Goal: Task Accomplishment & Management: Use online tool/utility

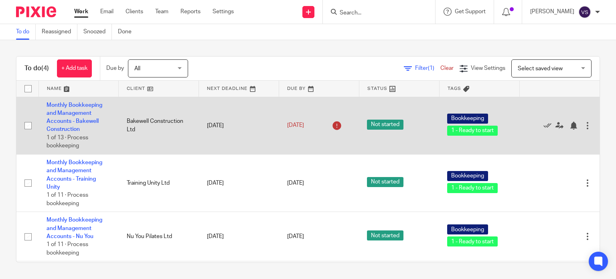
click at [71, 109] on td "Monthly Bookkeeping and Management Accounts - Bakewell Construction 1 of 13 · P…" at bounding box center [79, 125] width 80 height 57
click at [74, 114] on link "Monthly Bookkeeping and Management Accounts - Bakewell Construction" at bounding box center [75, 117] width 56 height 30
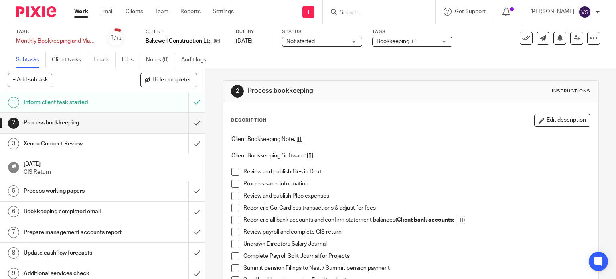
click at [233, 171] on span at bounding box center [236, 172] width 8 height 8
click at [235, 183] on span at bounding box center [236, 184] width 8 height 8
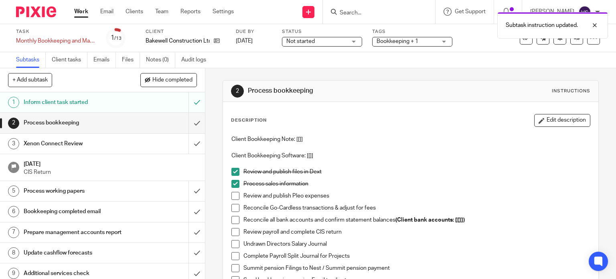
click at [234, 194] on span at bounding box center [236, 196] width 8 height 8
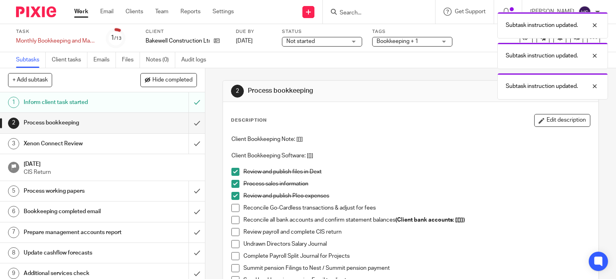
click at [232, 205] on span at bounding box center [236, 208] width 8 height 8
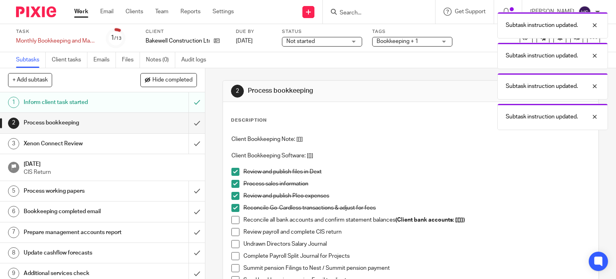
click at [232, 217] on span at bounding box center [236, 220] width 8 height 8
click at [232, 231] on span at bounding box center [236, 232] width 8 height 8
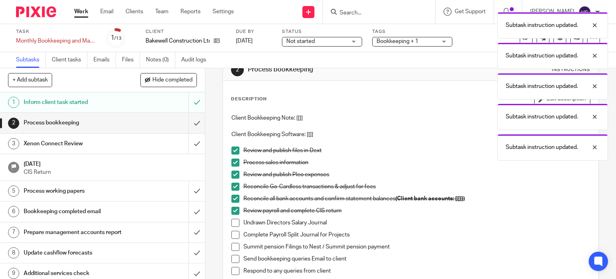
scroll to position [40, 0]
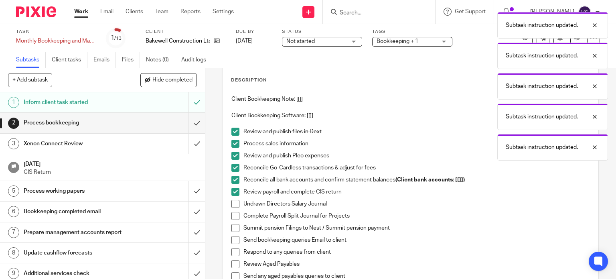
click at [232, 205] on span at bounding box center [236, 204] width 8 height 8
click at [234, 218] on span at bounding box center [236, 216] width 8 height 8
click at [234, 231] on span at bounding box center [236, 228] width 8 height 8
click at [232, 240] on span at bounding box center [236, 240] width 8 height 8
click at [233, 248] on span at bounding box center [236, 252] width 8 height 8
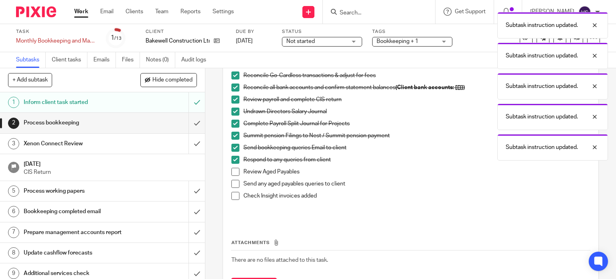
scroll to position [161, 0]
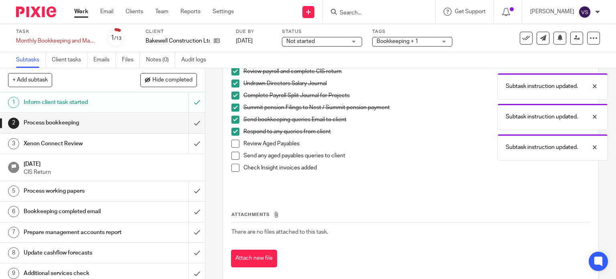
click at [232, 142] on span at bounding box center [236, 144] width 8 height 8
click at [232, 155] on span at bounding box center [236, 156] width 8 height 8
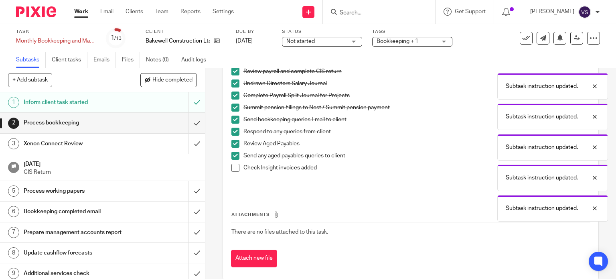
click at [233, 165] on span at bounding box center [236, 168] width 8 height 8
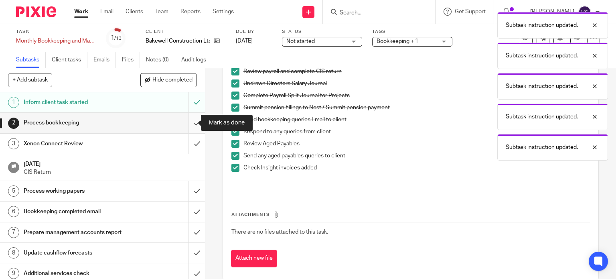
click at [189, 124] on input "submit" at bounding box center [102, 123] width 205 height 20
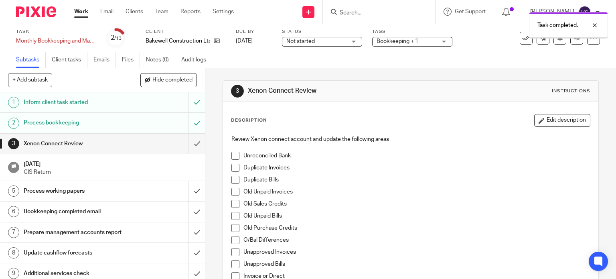
click at [236, 152] on span at bounding box center [236, 156] width 8 height 8
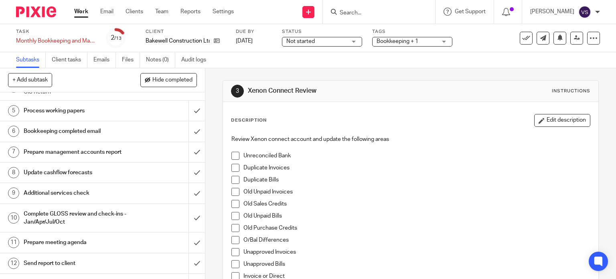
click at [236, 157] on span at bounding box center [236, 156] width 8 height 8
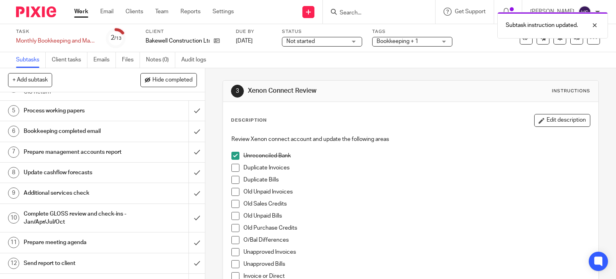
click at [236, 170] on span at bounding box center [236, 168] width 8 height 8
click at [234, 181] on span at bounding box center [236, 180] width 8 height 8
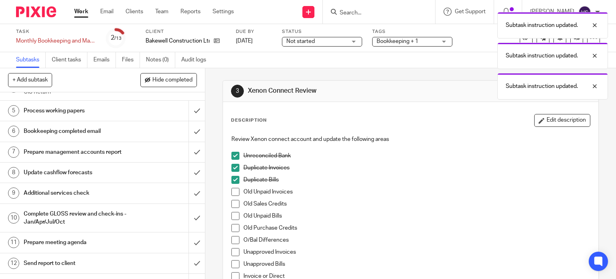
click at [232, 195] on span at bounding box center [236, 192] width 8 height 8
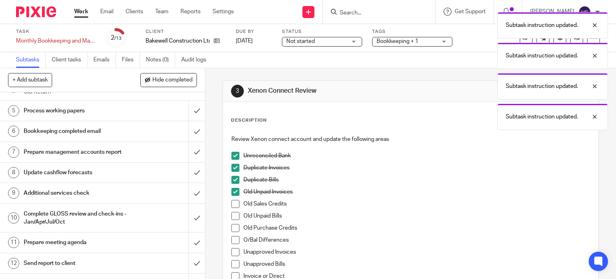
click at [233, 210] on li "Old Sales Credits" at bounding box center [411, 206] width 359 height 12
click at [233, 205] on span at bounding box center [236, 204] width 8 height 8
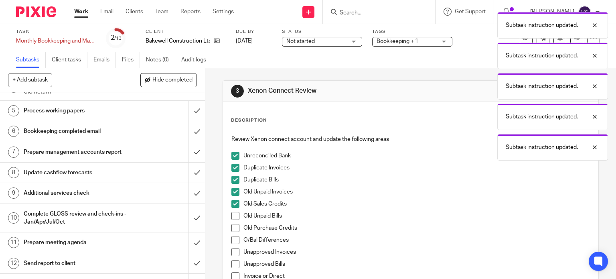
drag, startPoint x: 233, startPoint y: 213, endPoint x: 234, endPoint y: 221, distance: 8.0
click at [234, 214] on span at bounding box center [236, 216] width 8 height 8
click at [234, 229] on span at bounding box center [236, 228] width 8 height 8
drag, startPoint x: 231, startPoint y: 237, endPoint x: 234, endPoint y: 245, distance: 8.8
click at [232, 237] on span at bounding box center [236, 240] width 8 height 8
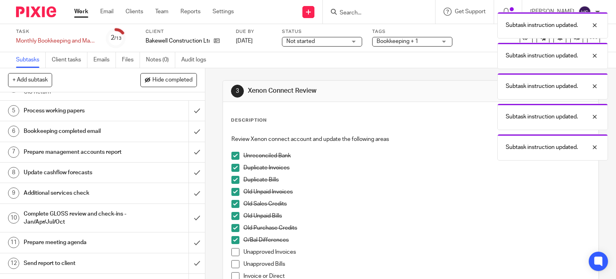
click at [234, 251] on span at bounding box center [236, 252] width 8 height 8
click at [235, 262] on span at bounding box center [236, 264] width 8 height 8
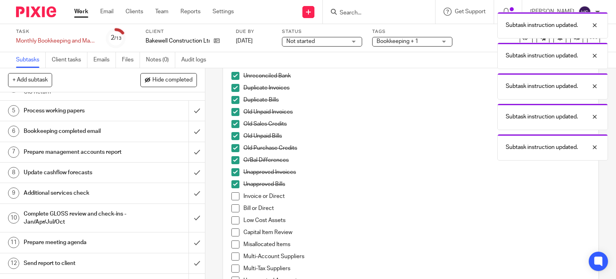
scroll to position [80, 0]
click at [232, 199] on span at bounding box center [236, 196] width 8 height 8
click at [233, 208] on span at bounding box center [236, 208] width 8 height 8
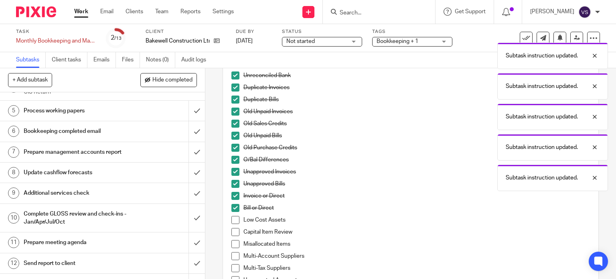
click at [233, 220] on span at bounding box center [236, 220] width 8 height 8
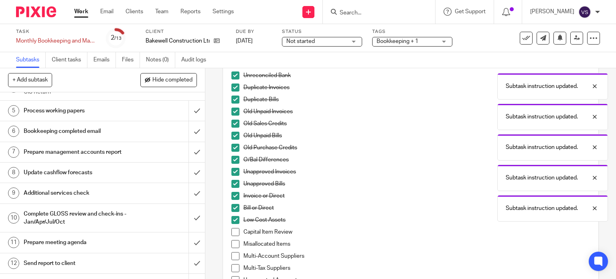
click at [232, 230] on span at bounding box center [236, 232] width 8 height 8
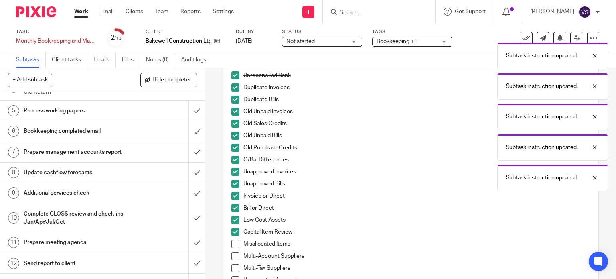
click at [232, 245] on span at bounding box center [236, 244] width 8 height 8
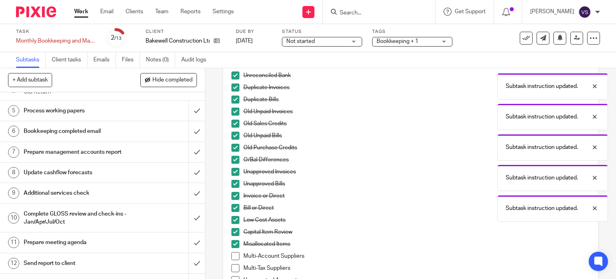
click at [232, 253] on span at bounding box center [236, 256] width 8 height 8
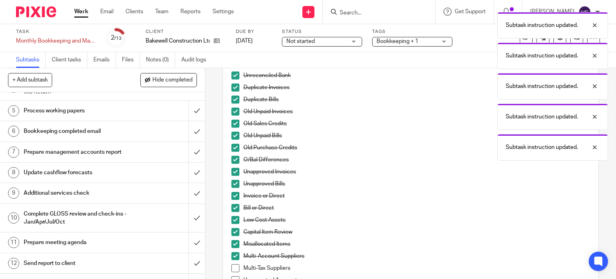
click at [233, 264] on span at bounding box center [236, 268] width 8 height 8
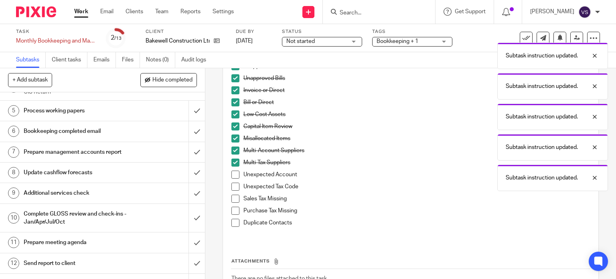
scroll to position [201, 0]
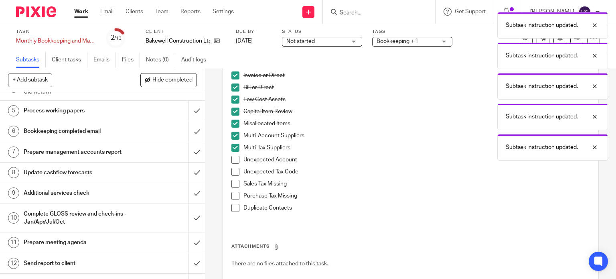
click at [233, 162] on span at bounding box center [236, 160] width 8 height 8
click at [233, 174] on span at bounding box center [236, 172] width 8 height 8
click at [234, 185] on span at bounding box center [236, 184] width 8 height 8
click at [233, 194] on span at bounding box center [236, 196] width 8 height 8
click at [232, 206] on span at bounding box center [236, 208] width 8 height 8
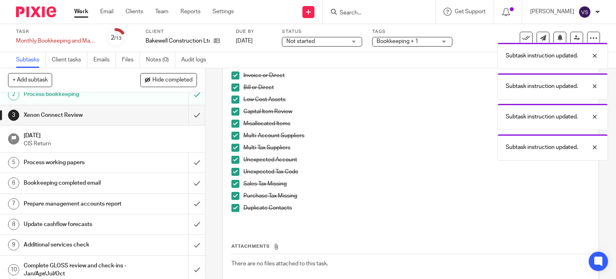
scroll to position [0, 0]
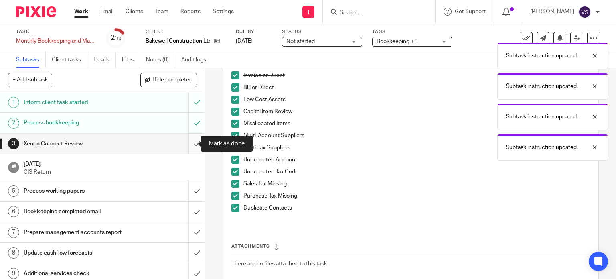
click at [188, 147] on input "submit" at bounding box center [102, 144] width 205 height 20
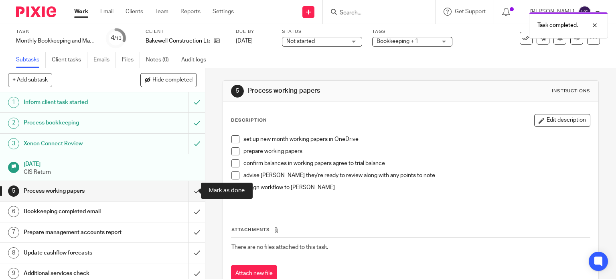
scroll to position [27, 0]
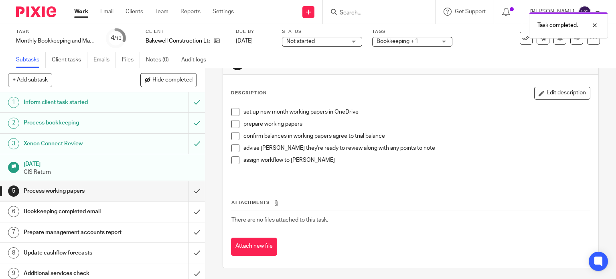
click at [232, 114] on span at bounding box center [236, 112] width 8 height 8
click at [233, 126] on span at bounding box center [236, 124] width 8 height 8
click at [233, 139] on span at bounding box center [236, 136] width 8 height 8
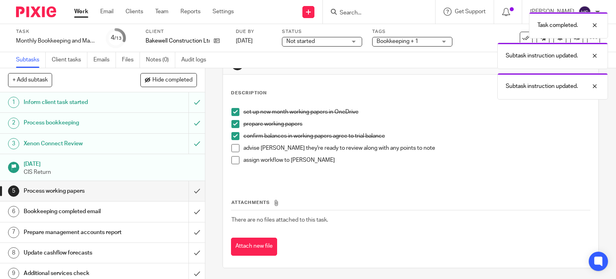
click at [232, 147] on span at bounding box center [236, 148] width 8 height 8
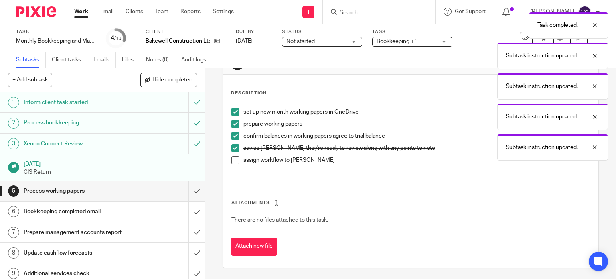
drag, startPoint x: 231, startPoint y: 154, endPoint x: 231, endPoint y: 161, distance: 6.8
click at [232, 154] on li "advise Helen they're ready to review along with any points to note" at bounding box center [411, 150] width 359 height 12
click at [232, 162] on span at bounding box center [236, 160] width 8 height 8
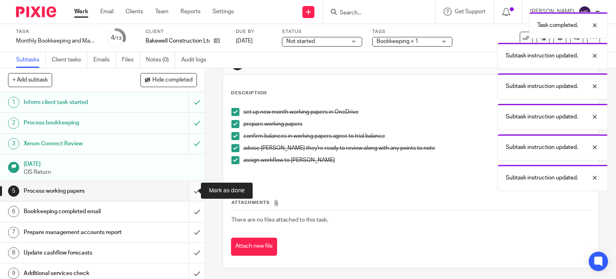
click at [187, 193] on input "submit" at bounding box center [102, 191] width 205 height 20
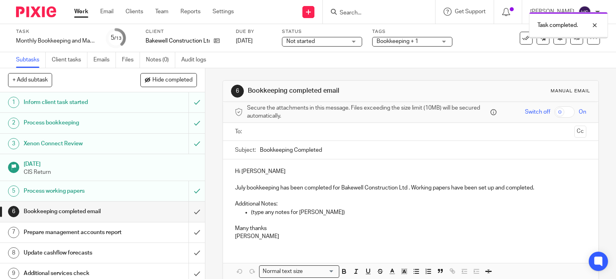
scroll to position [40, 0]
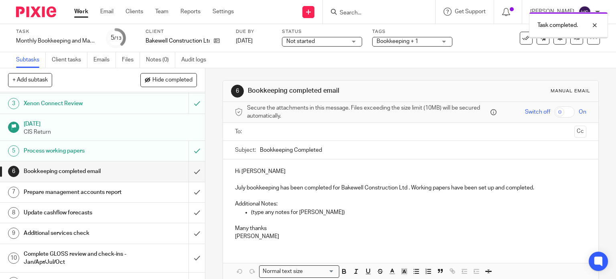
click at [250, 130] on input "text" at bounding box center [410, 131] width 321 height 9
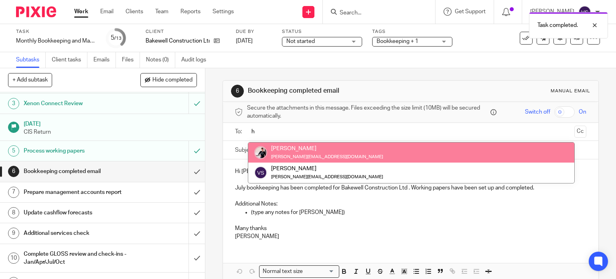
type input "h"
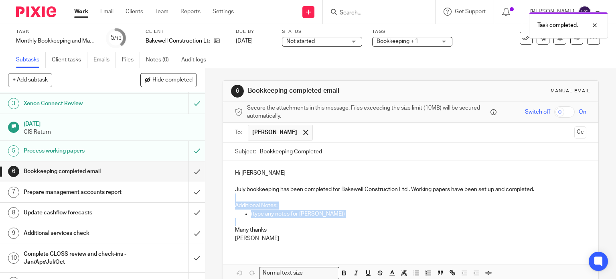
drag, startPoint x: 316, startPoint y: 220, endPoint x: 228, endPoint y: 201, distance: 90.0
click at [228, 201] on div "Hi [PERSON_NAME] July bookkeeping has been completed for Bakewell Construction …" at bounding box center [411, 204] width 376 height 87
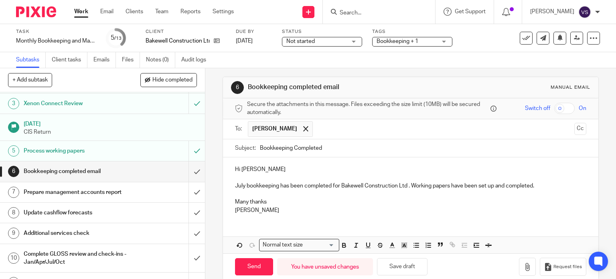
scroll to position [16, 0]
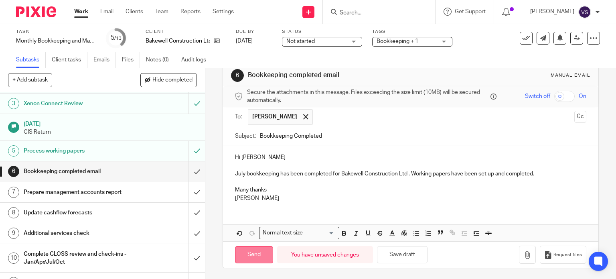
click at [251, 253] on input "Send" at bounding box center [254, 254] width 38 height 17
type input "Sent"
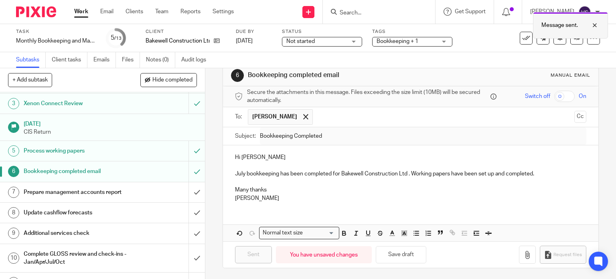
click at [597, 23] on div at bounding box center [589, 25] width 22 height 10
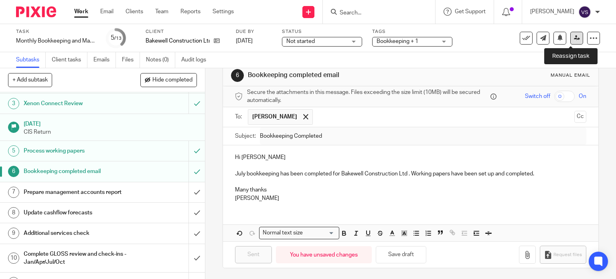
click at [574, 39] on icon at bounding box center [577, 38] width 6 height 6
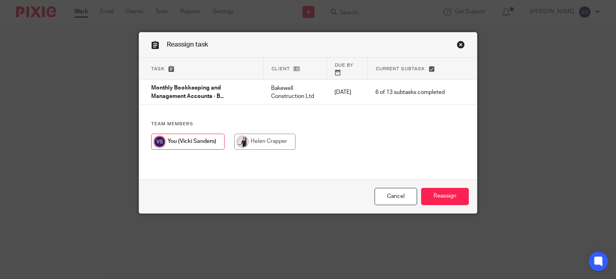
click at [270, 136] on input "radio" at bounding box center [264, 142] width 61 height 16
radio input "true"
click at [445, 198] on input "Reassign" at bounding box center [445, 196] width 48 height 17
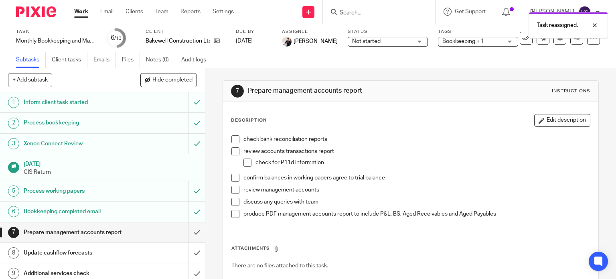
click at [45, 14] on img at bounding box center [36, 11] width 40 height 11
